Goal: Task Accomplishment & Management: Manage account settings

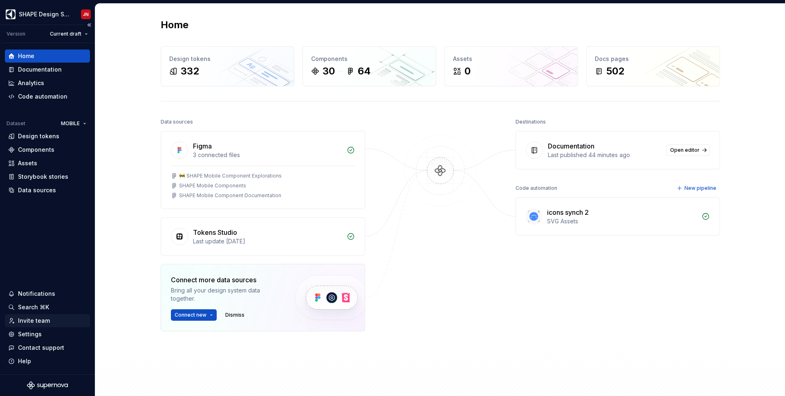
click at [38, 318] on div "Invite team" at bounding box center [34, 320] width 32 height 8
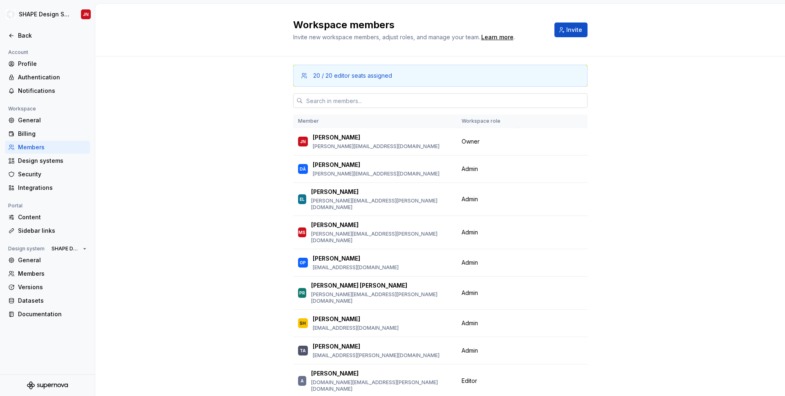
click at [403, 97] on input "text" at bounding box center [445, 100] width 285 height 15
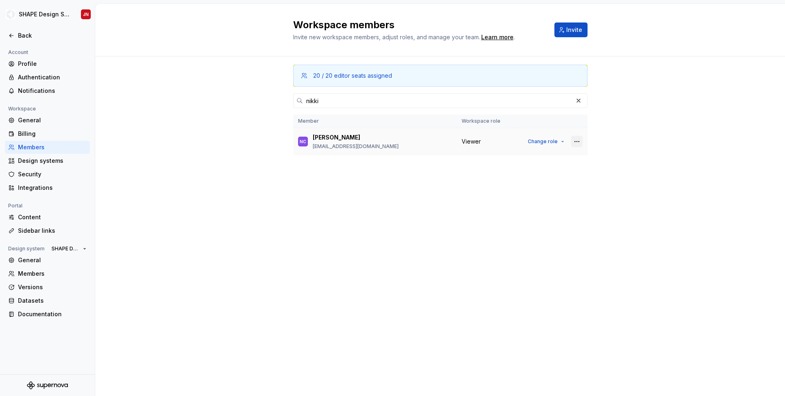
click at [577, 140] on button "button" at bounding box center [576, 141] width 11 height 11
click at [513, 156] on div "Remove from workspace" at bounding box center [526, 157] width 71 height 8
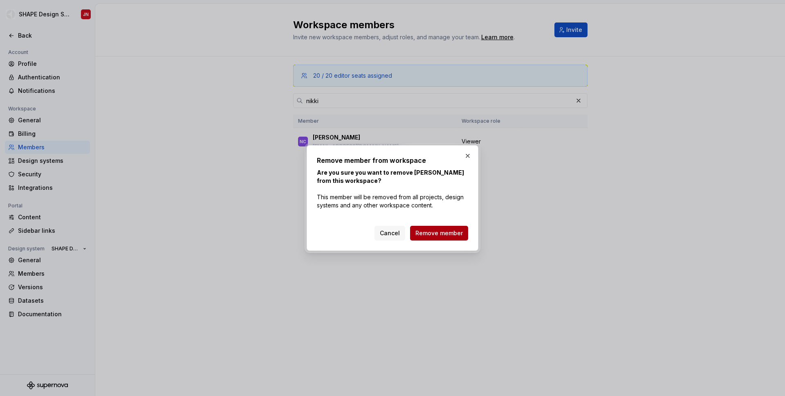
click at [440, 233] on span "Remove member" at bounding box center [438, 233] width 47 height 8
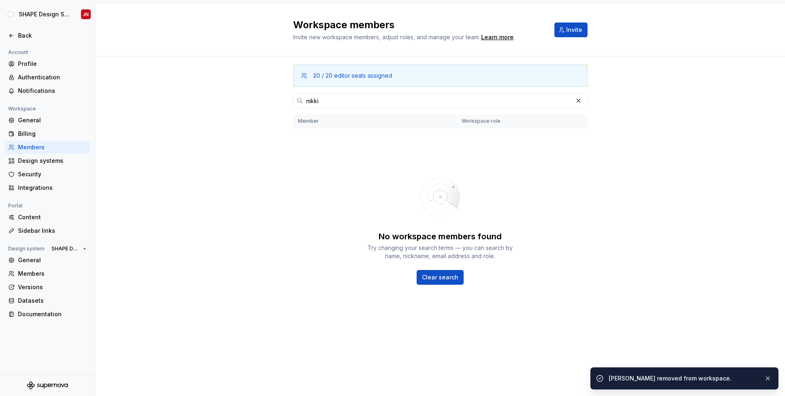
click at [390, 99] on input "nikki" at bounding box center [438, 100] width 270 height 15
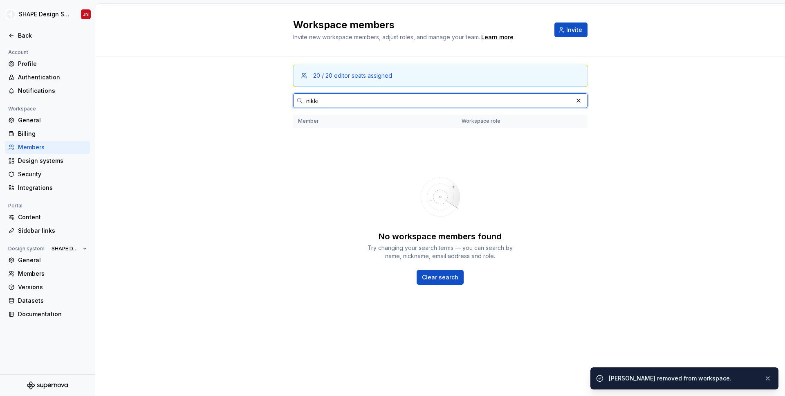
click at [390, 99] on input "nikki" at bounding box center [438, 100] width 270 height 15
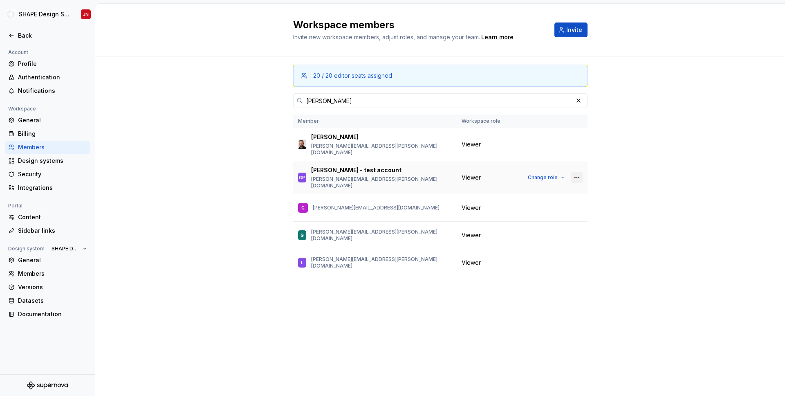
click at [581, 172] on button "button" at bounding box center [576, 177] width 11 height 11
click at [558, 183] on div "Remove from workspace" at bounding box center [526, 185] width 71 height 8
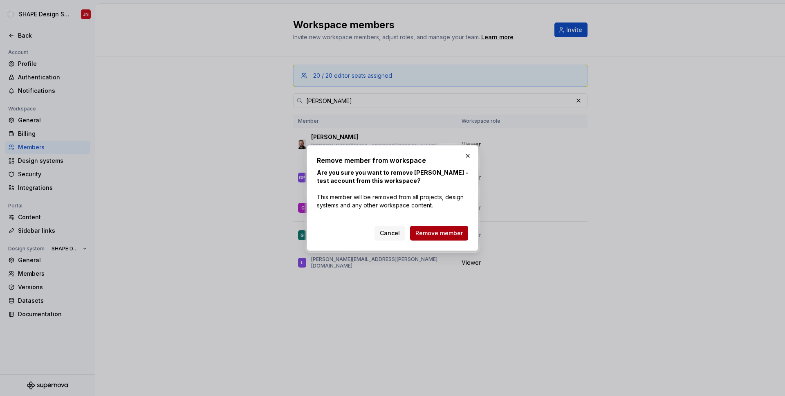
click at [453, 231] on span "Remove member" at bounding box center [438, 233] width 47 height 8
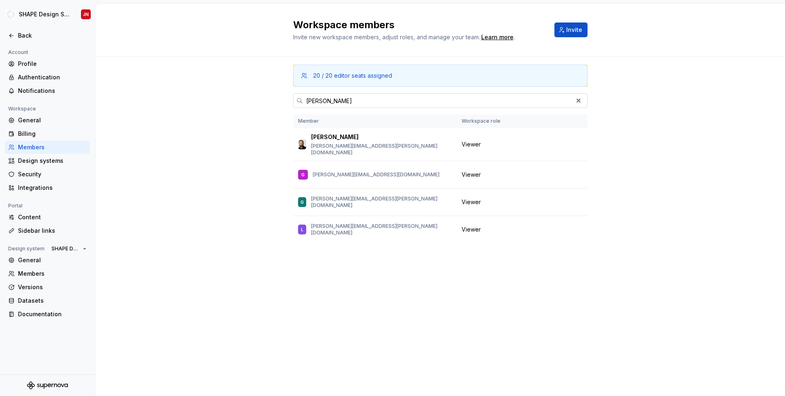
click at [409, 100] on input "[PERSON_NAME]" at bounding box center [438, 100] width 270 height 15
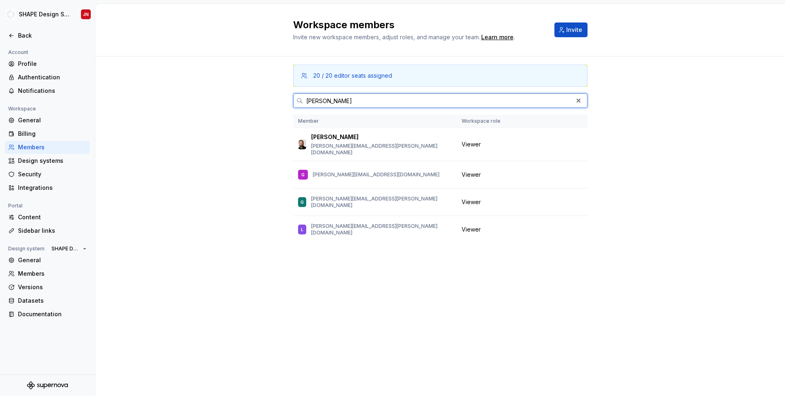
click at [409, 100] on input "[PERSON_NAME]" at bounding box center [438, 100] width 270 height 15
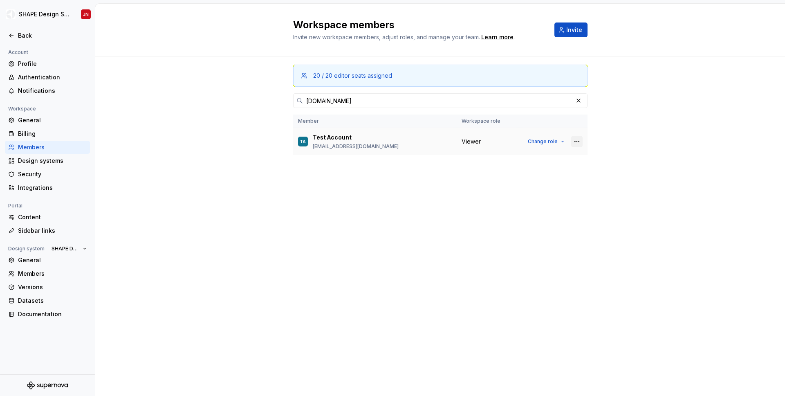
click at [578, 138] on button "button" at bounding box center [576, 141] width 11 height 11
click at [556, 158] on div "Remove from workspace" at bounding box center [526, 157] width 71 height 8
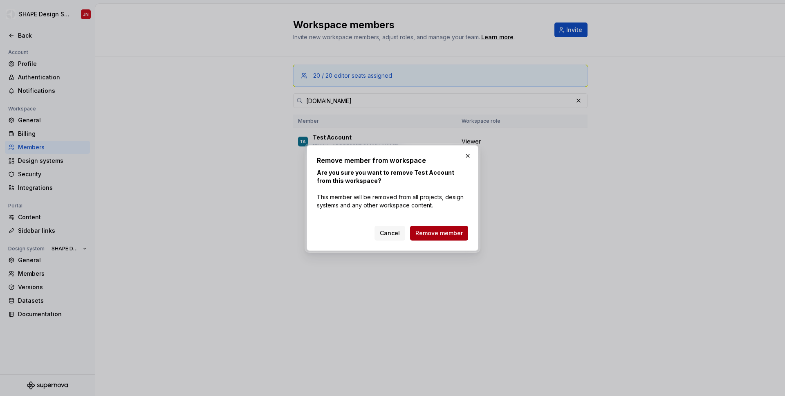
click at [461, 229] on span "Remove member" at bounding box center [438, 233] width 47 height 8
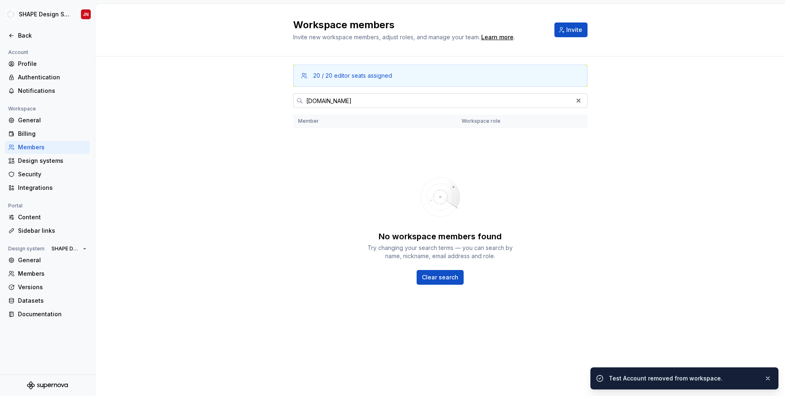
click at [340, 102] on input "[DOMAIN_NAME]" at bounding box center [438, 100] width 270 height 15
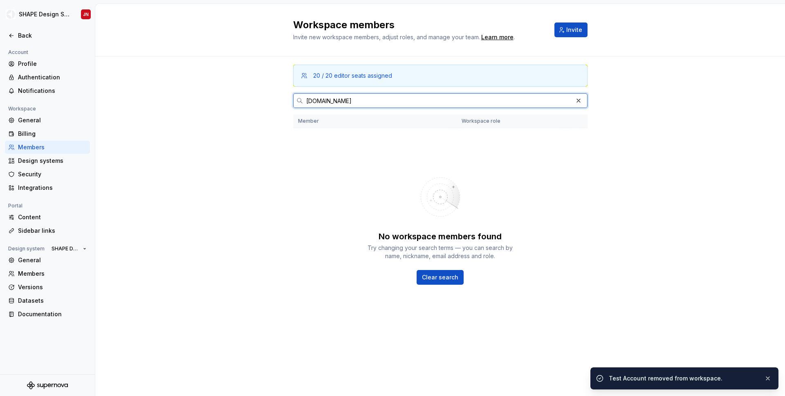
click at [340, 102] on input "[DOMAIN_NAME]" at bounding box center [438, 100] width 270 height 15
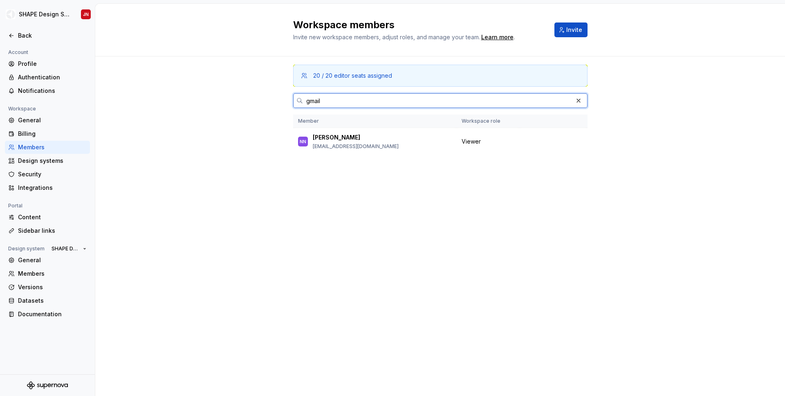
type input "gmail"
click at [328, 106] on input "gmail" at bounding box center [438, 100] width 270 height 15
click at [580, 102] on button "button" at bounding box center [578, 100] width 11 height 11
